Goal: Task Accomplishment & Management: Complete application form

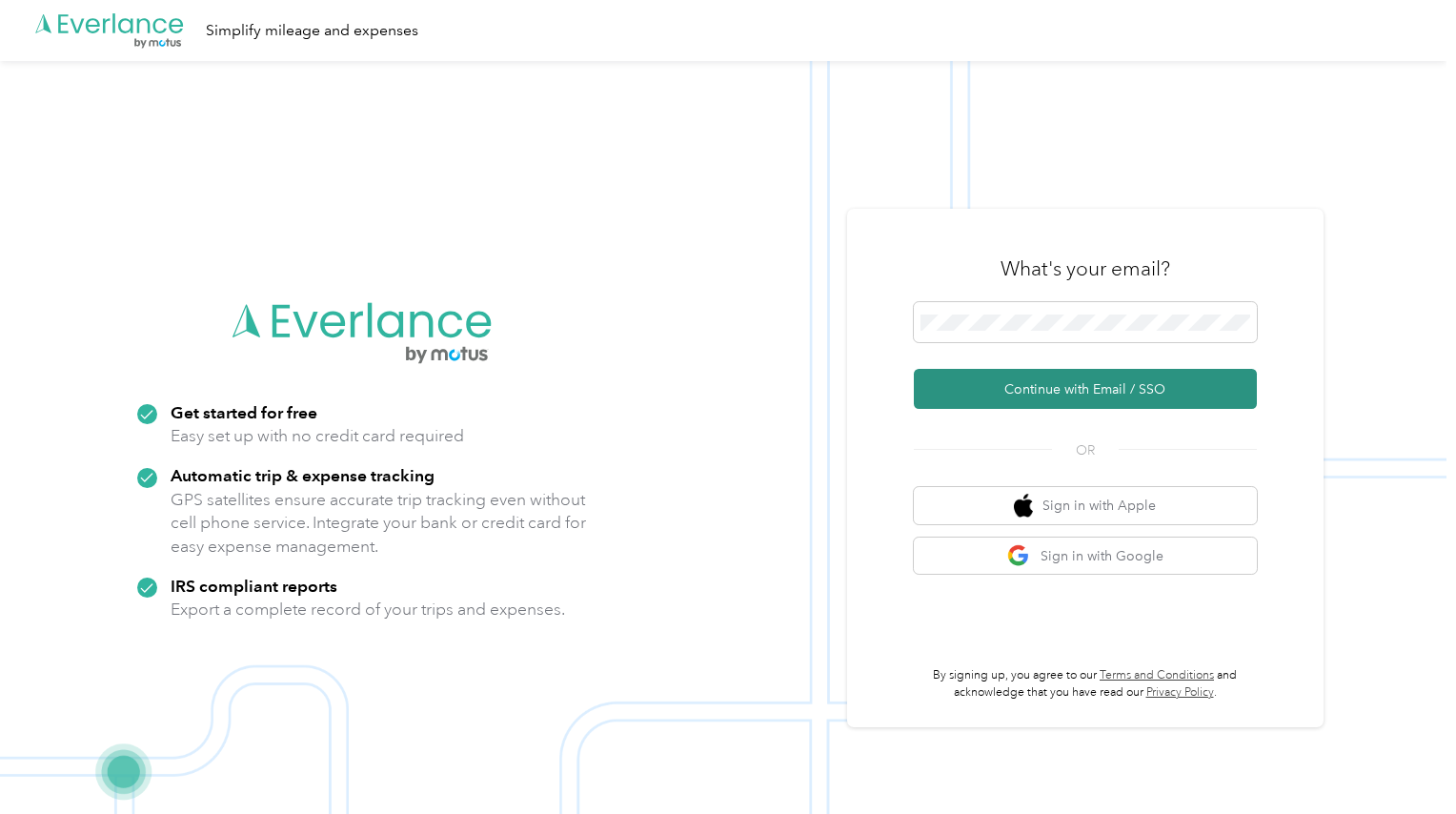
click at [1092, 387] on button "Continue with Email / SSO" at bounding box center [1085, 388] width 342 height 40
click at [1070, 399] on button "Continue with Email / SSO" at bounding box center [1085, 388] width 342 height 40
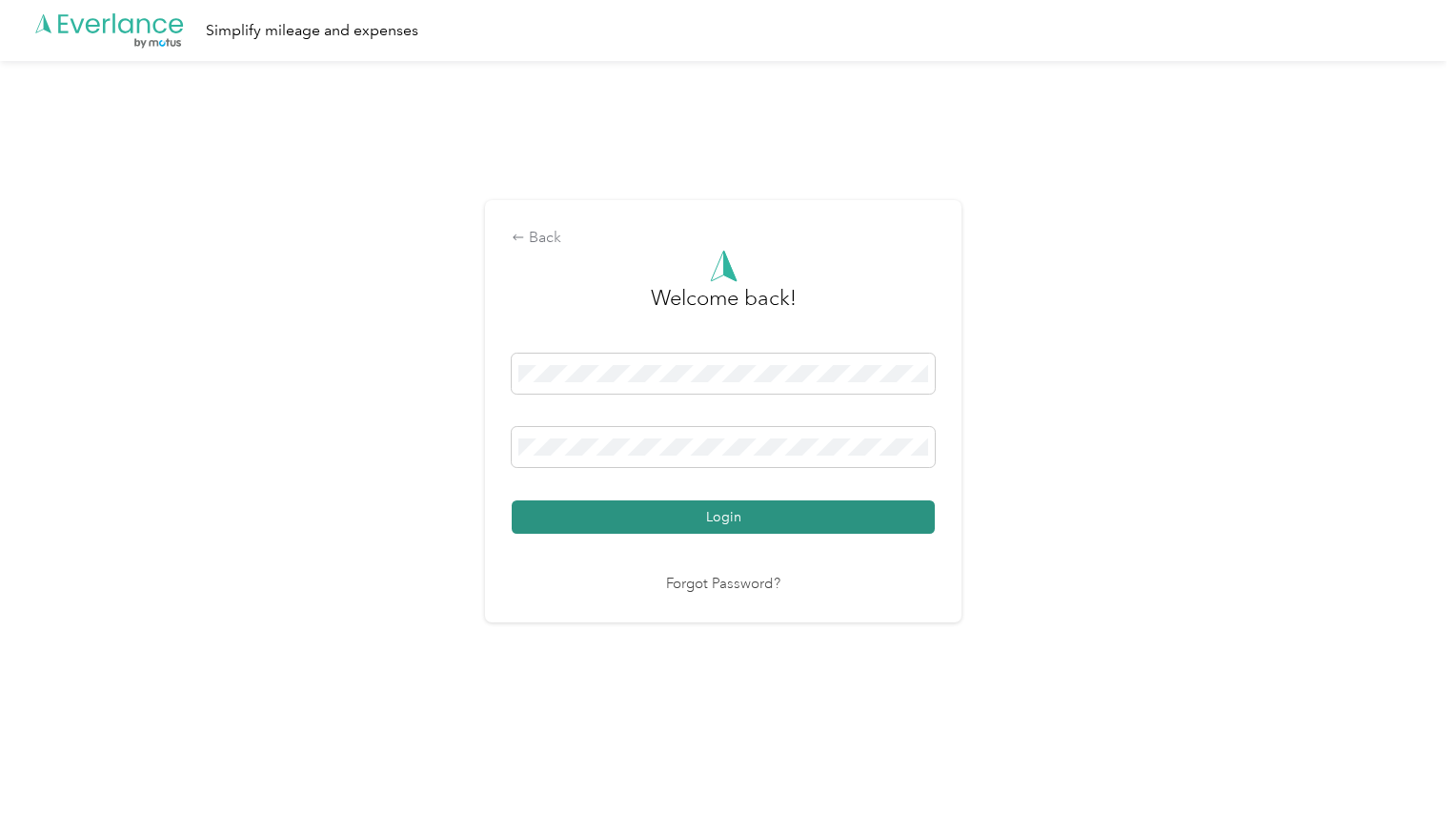
click at [714, 518] on button "Login" at bounding box center [723, 517] width 423 height 34
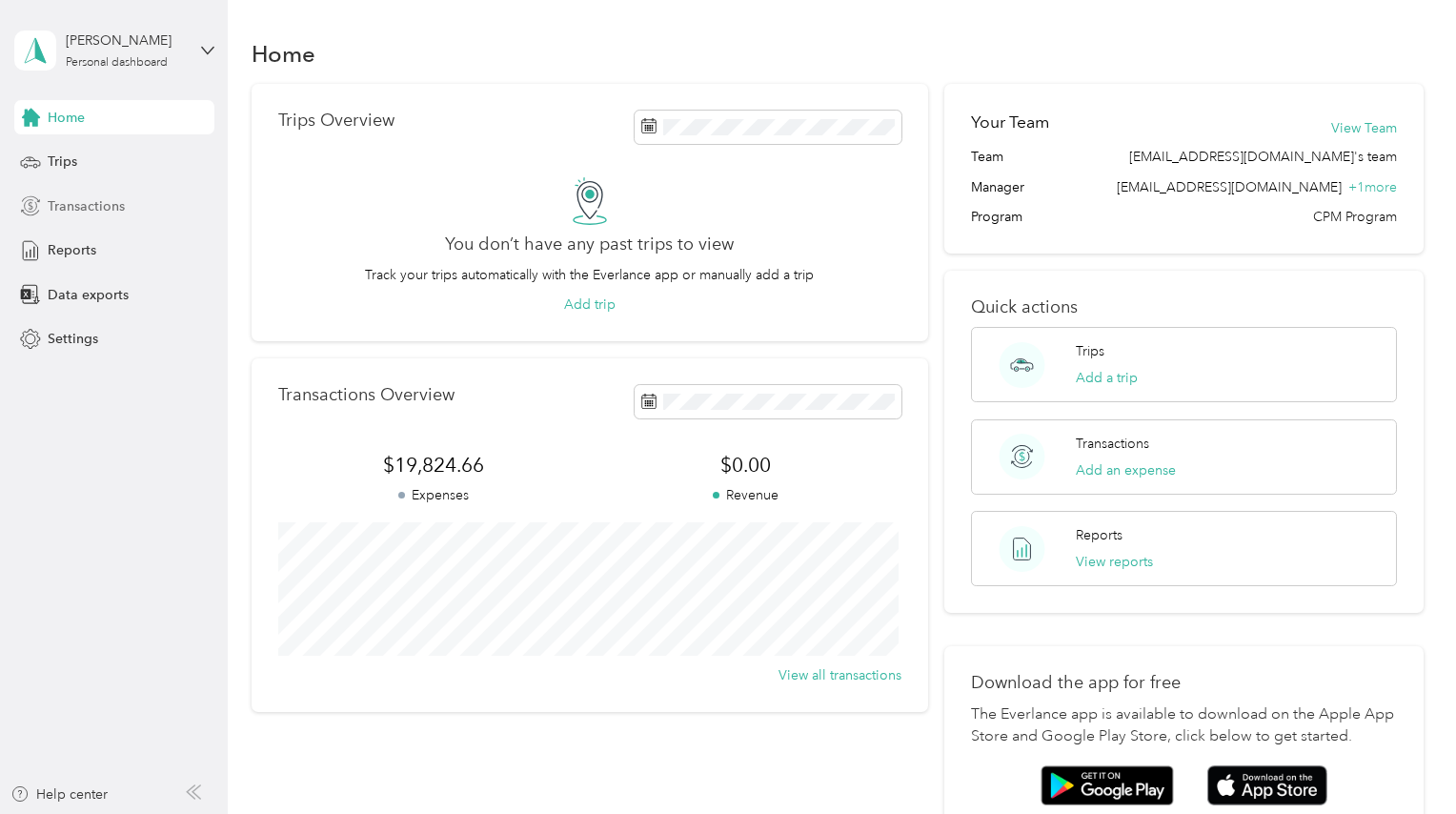
click at [72, 213] on span "Transactions" at bounding box center [86, 206] width 77 height 20
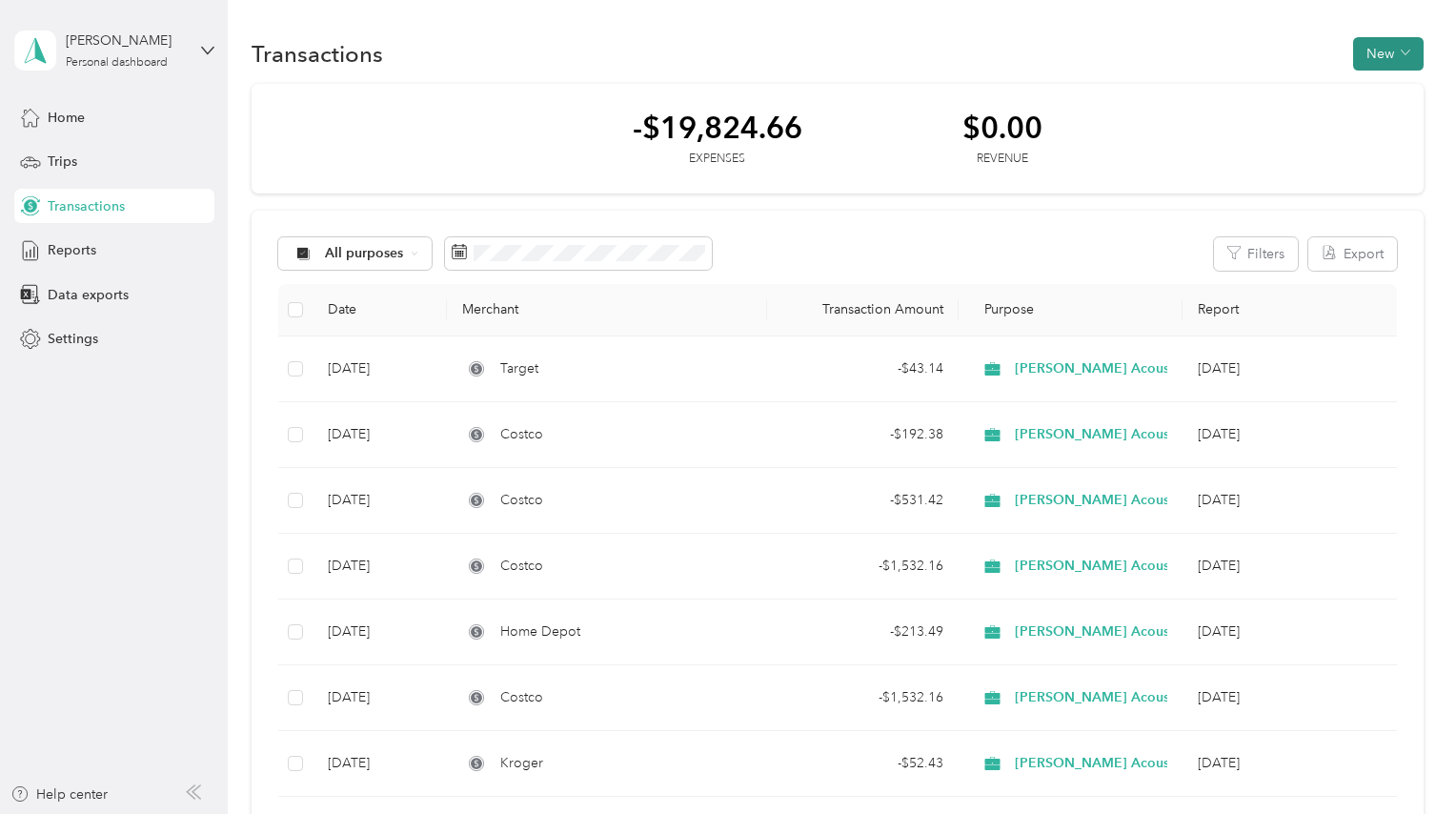
click at [1375, 52] on button "New" at bounding box center [1388, 54] width 70 height 34
click at [1369, 90] on span "Expense" at bounding box center [1379, 90] width 51 height 20
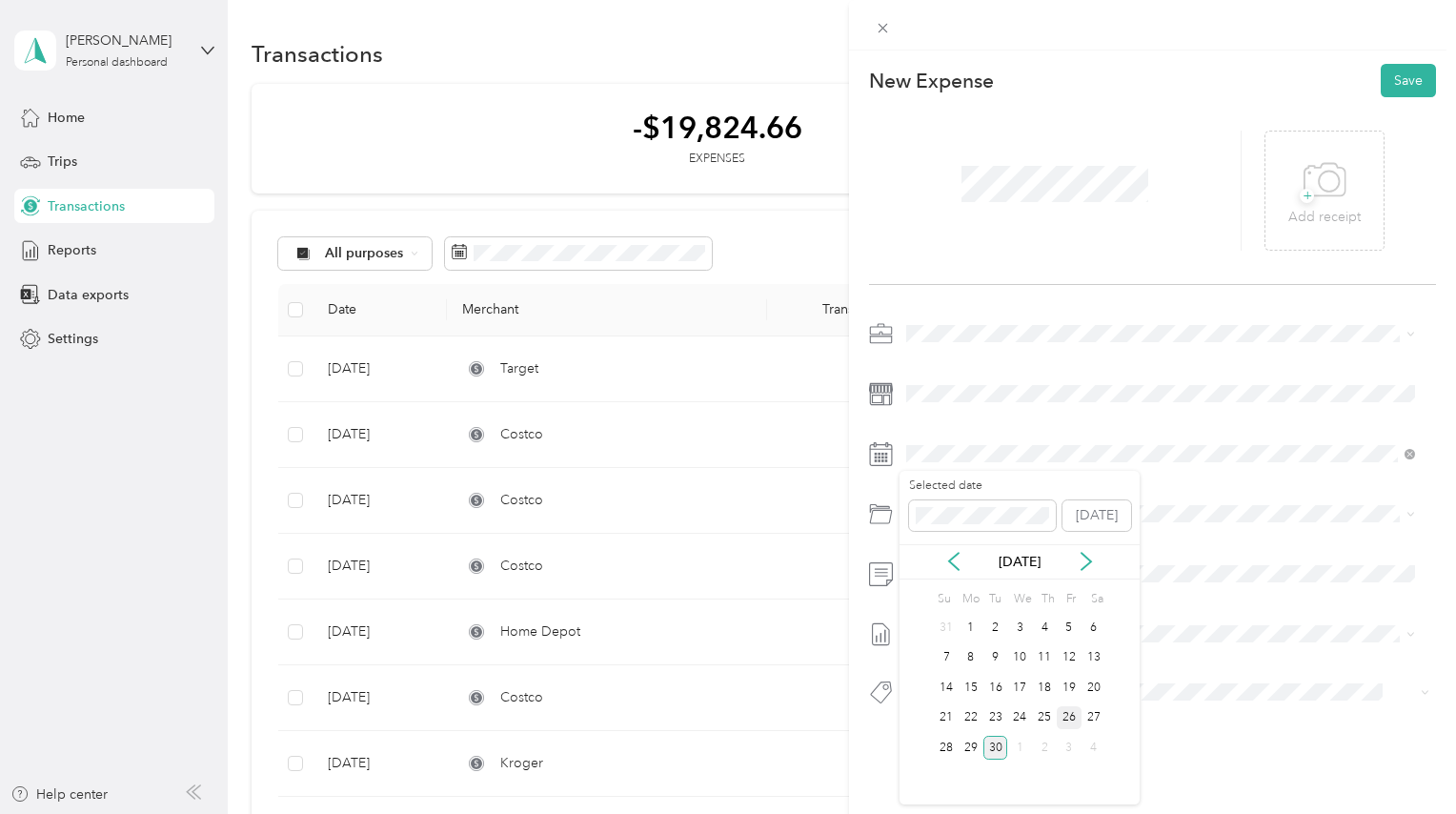
click at [1069, 717] on div "26" at bounding box center [1068, 718] width 25 height 24
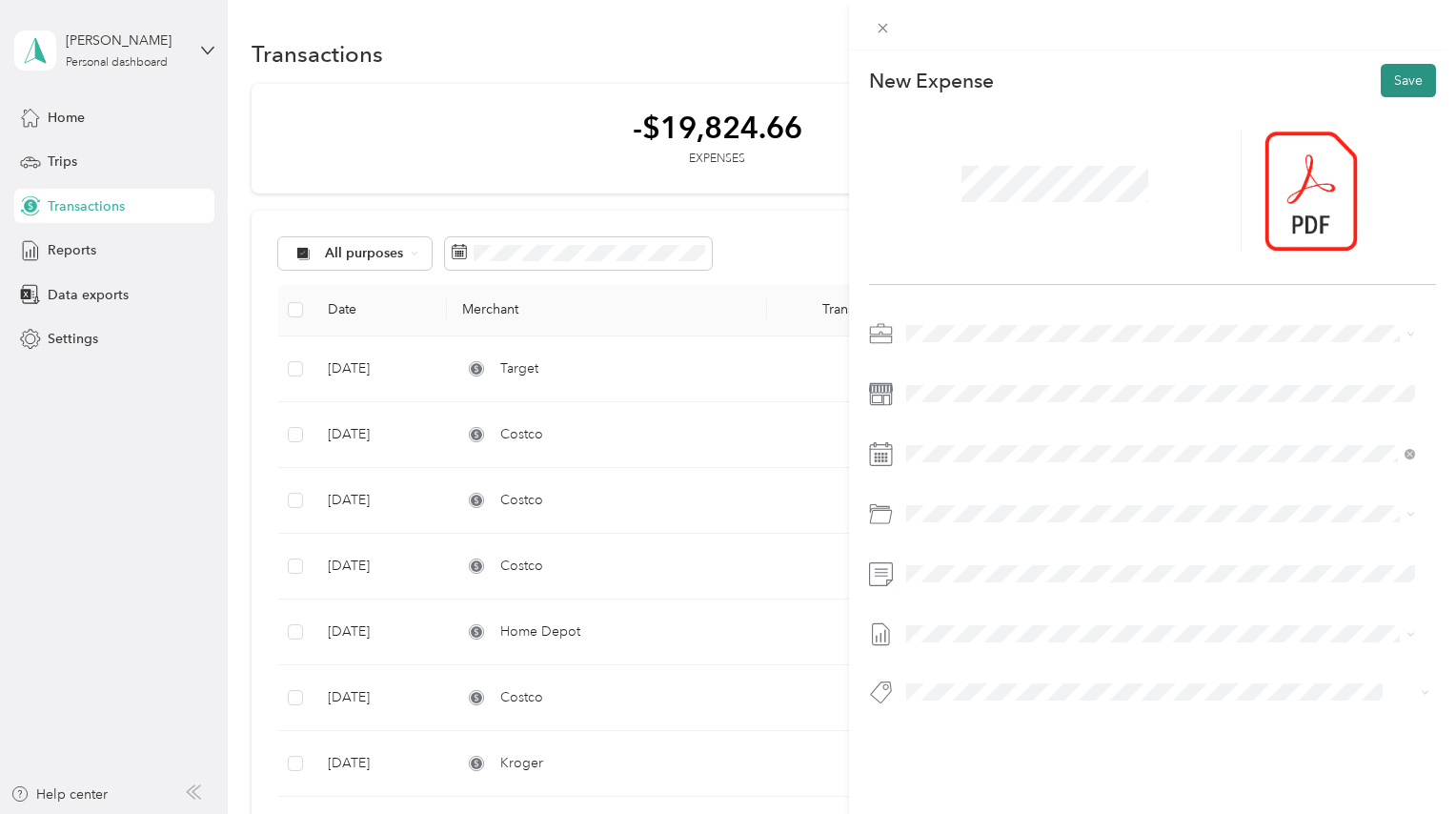
click at [1397, 77] on button "Save" at bounding box center [1408, 80] width 55 height 34
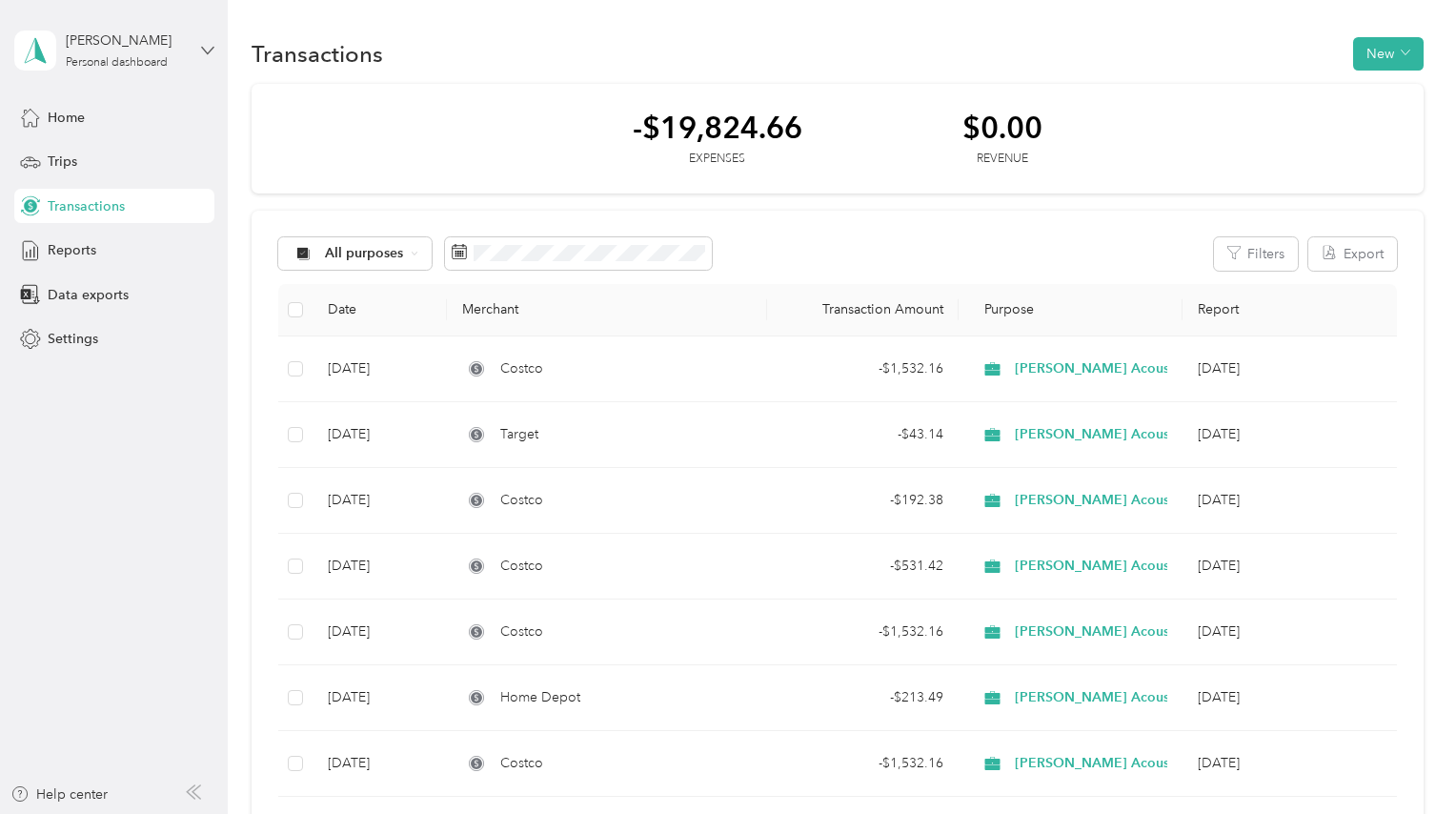
click at [206, 53] on icon at bounding box center [207, 50] width 13 height 13
click at [78, 152] on div "Log out" at bounding box center [67, 156] width 73 height 20
